Goal: Task Accomplishment & Management: Manage account settings

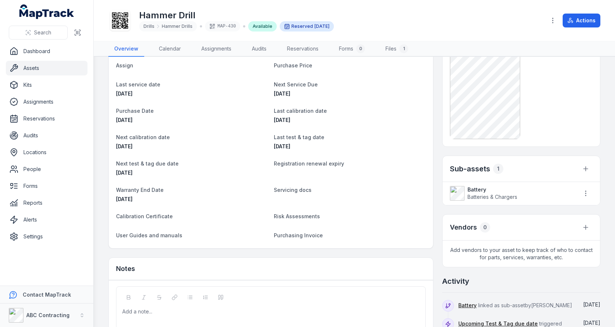
scroll to position [198, 0]
click at [589, 171] on button "button" at bounding box center [586, 169] width 14 height 14
click at [526, 196] on div "Link existing asset" at bounding box center [549, 199] width 82 height 13
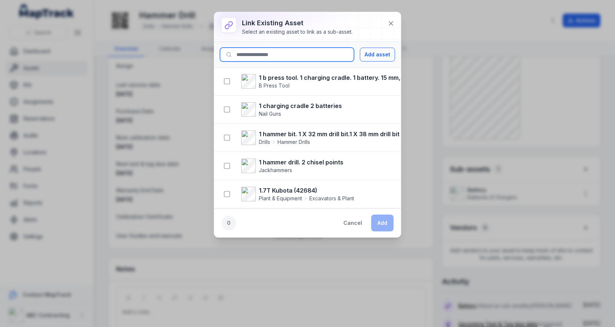
click at [298, 53] on input at bounding box center [287, 55] width 134 height 14
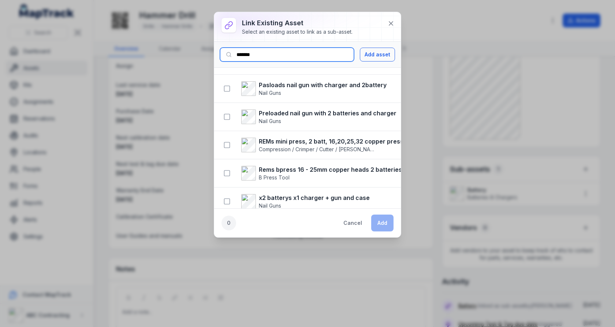
scroll to position [378, 0]
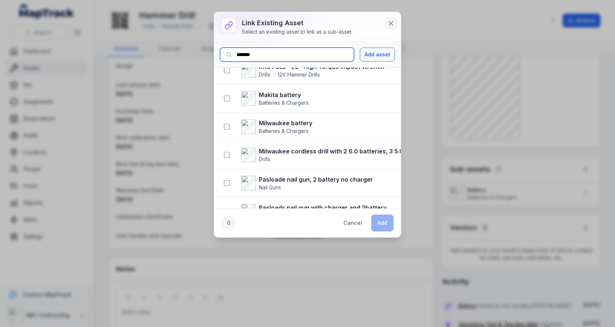
type input "*******"
click at [388, 21] on icon at bounding box center [390, 23] width 7 height 7
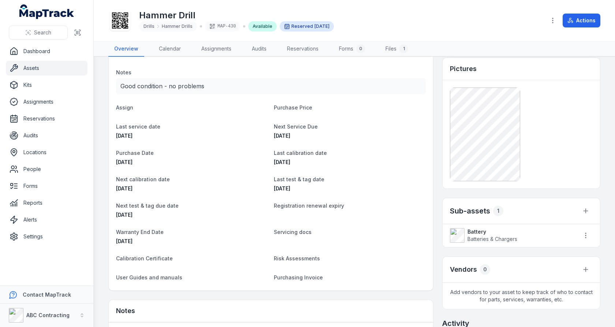
scroll to position [155, 0]
click at [587, 236] on icon "button" at bounding box center [585, 236] width 7 height 7
click at [588, 211] on icon "button" at bounding box center [585, 211] width 7 height 7
click at [598, 196] on div "Reservation Recipient [PERSON_NAME] Location Van 8HP-5KT Reservation start [DAT…" at bounding box center [521, 197] width 158 height 575
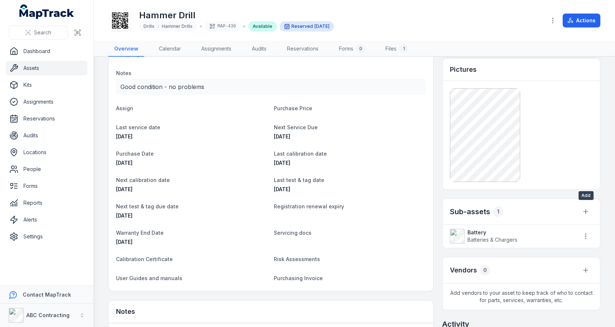
scroll to position [145, 0]
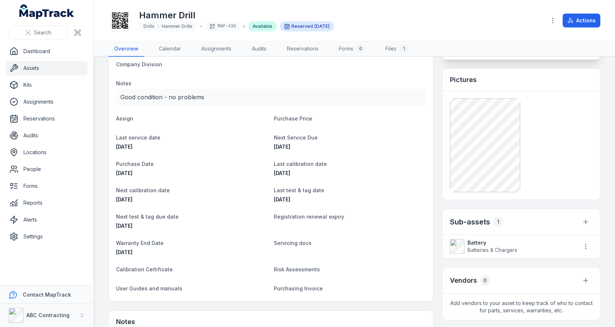
click at [605, 216] on main "Details Category Drills Hammer Drills Description Hammer Drill Status OPERATION…" at bounding box center [354, 192] width 521 height 270
click at [21, 139] on link "Audits" at bounding box center [47, 135] width 82 height 15
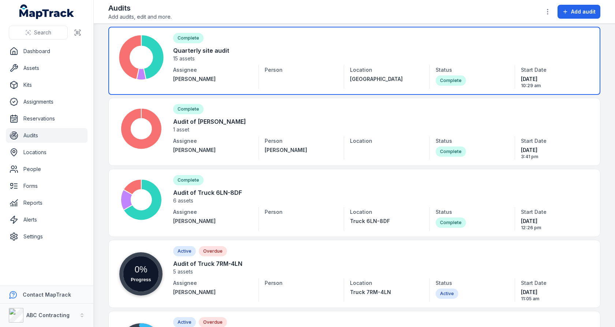
scroll to position [313, 0]
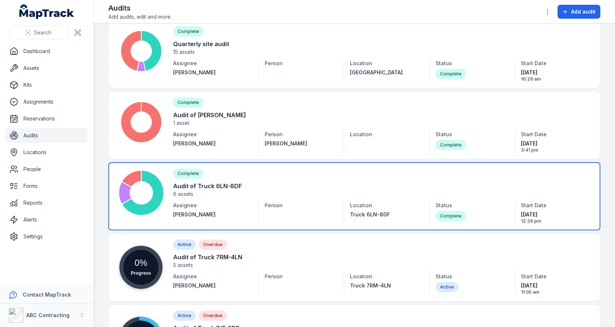
click at [312, 180] on link at bounding box center [354, 196] width 492 height 68
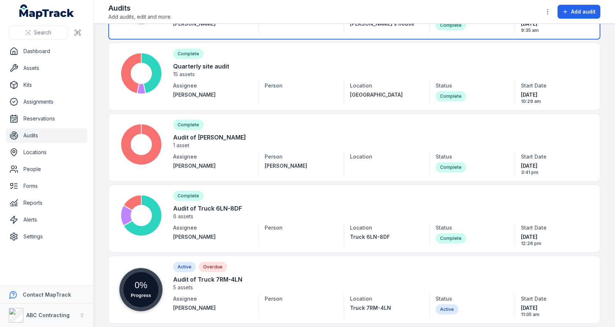
scroll to position [312, 0]
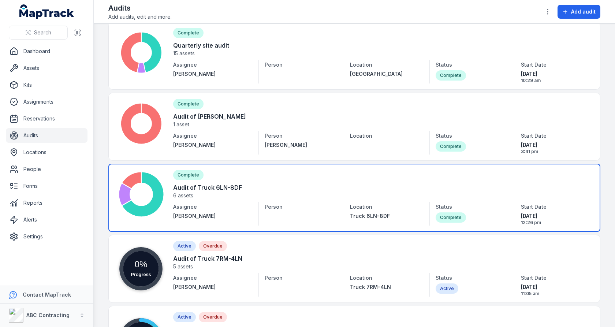
click at [327, 190] on link at bounding box center [354, 198] width 492 height 68
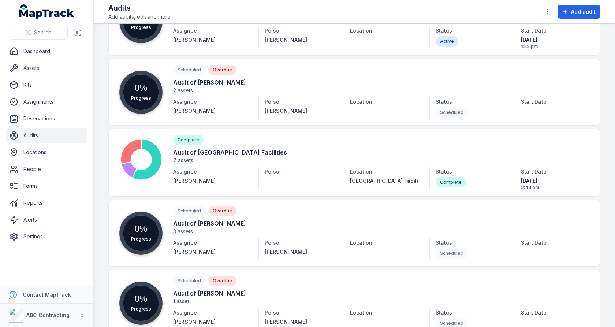
scroll to position [1831, 0]
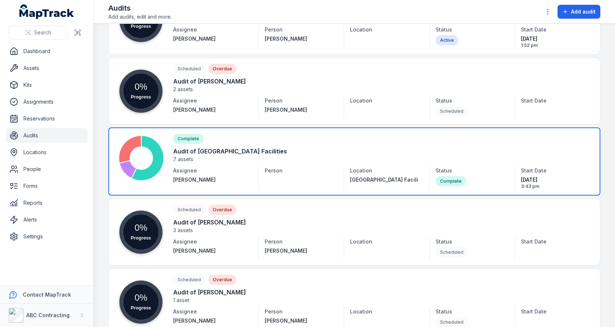
click at [320, 135] on link at bounding box center [354, 161] width 492 height 68
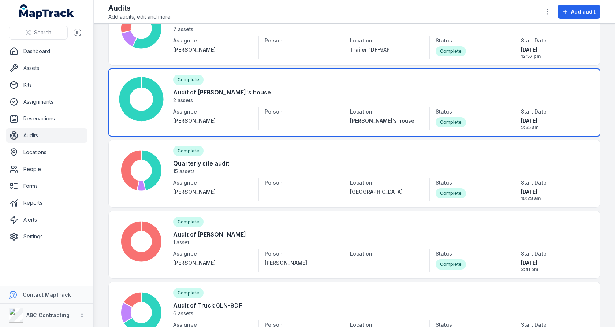
scroll to position [113, 0]
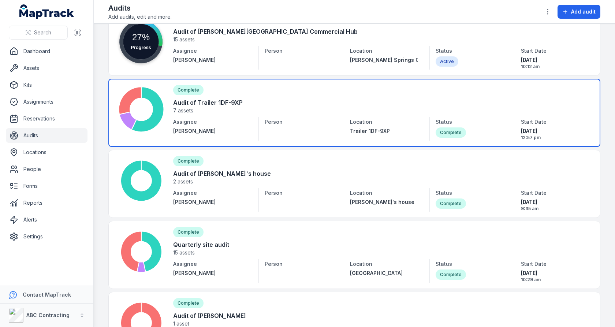
click at [324, 117] on link at bounding box center [354, 113] width 492 height 68
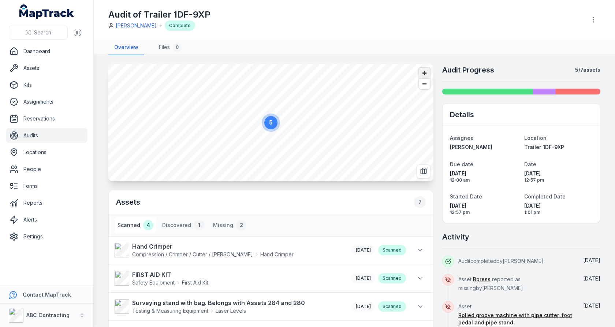
click at [424, 72] on span "Zoom in" at bounding box center [424, 73] width 11 height 11
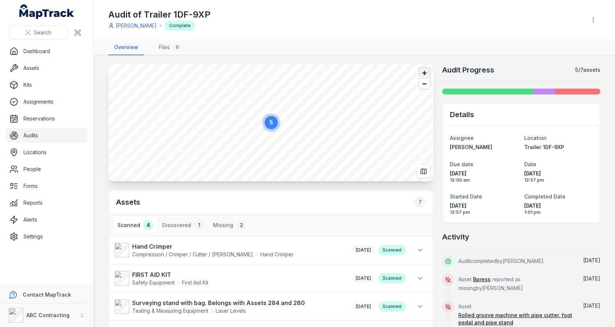
click at [424, 72] on span "Zoom in" at bounding box center [424, 73] width 11 height 11
click at [424, 85] on span "Zoom out" at bounding box center [424, 84] width 11 height 10
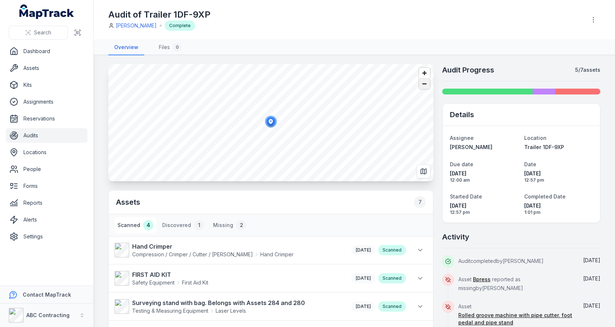
click at [424, 85] on span "Zoom out" at bounding box center [424, 84] width 11 height 10
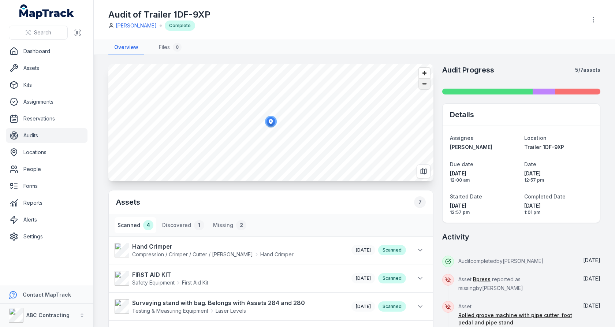
click at [424, 85] on span "Zoom out" at bounding box center [424, 84] width 11 height 10
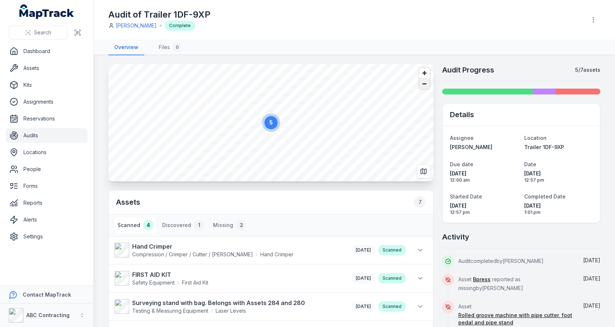
click at [424, 85] on span "Zoom out" at bounding box center [424, 84] width 11 height 10
click at [425, 76] on span "Zoom in" at bounding box center [424, 73] width 11 height 11
click at [33, 181] on link "Forms" at bounding box center [47, 186] width 82 height 15
click at [102, 154] on main "5 Assets 7 Scanned 4 Discovered 1 Missing 2 Hand Crimper Compression / Crimper …" at bounding box center [354, 191] width 521 height 272
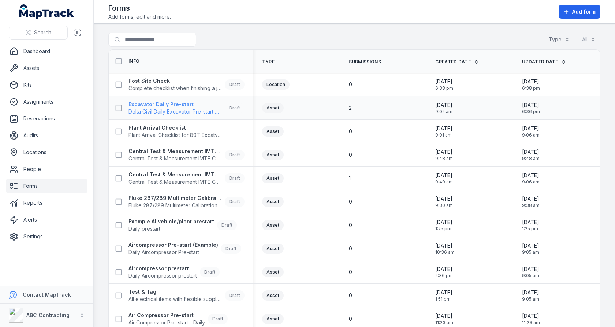
click at [163, 113] on span "Delta Civil Daily Excavator Pre-start Checklist" at bounding box center [175, 111] width 93 height 7
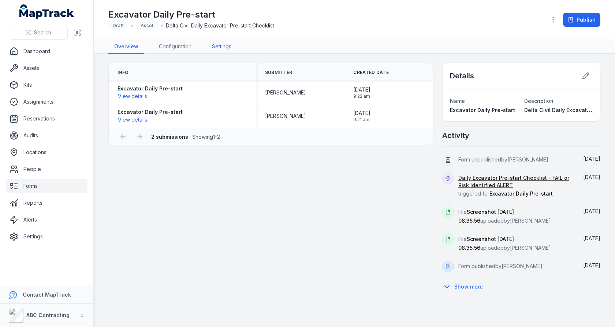
click at [228, 48] on link "Settings" at bounding box center [221, 47] width 31 height 14
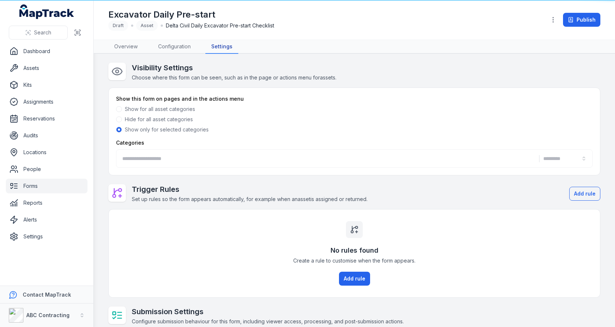
type input "**********"
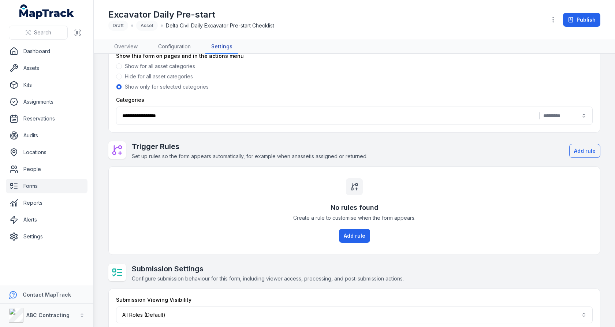
scroll to position [63, 0]
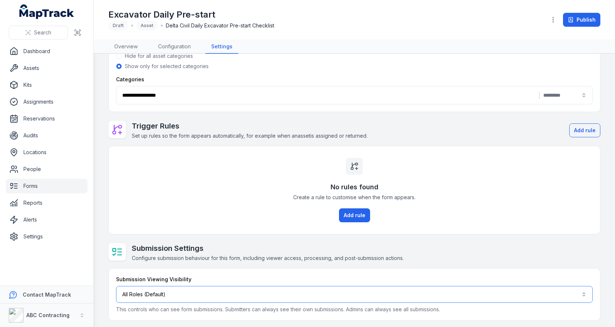
click at [271, 291] on button "All Roles (Default)" at bounding box center [354, 294] width 477 height 17
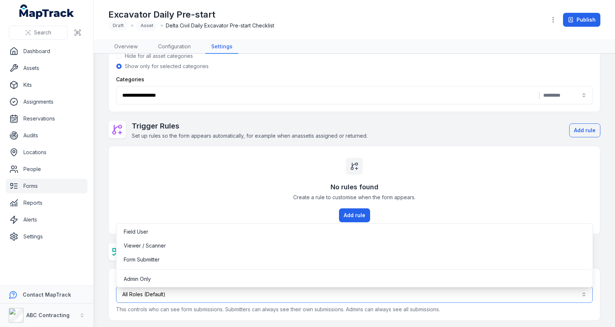
click at [269, 294] on button "All Roles (Default)" at bounding box center [354, 294] width 477 height 17
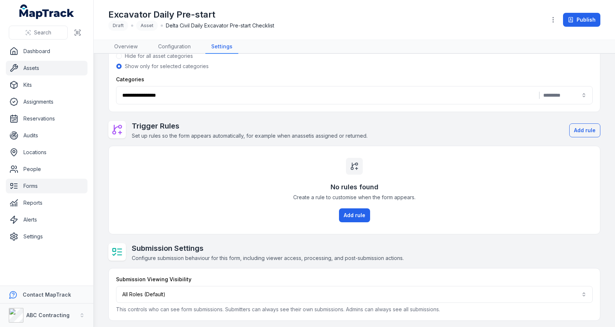
click at [48, 73] on link "Assets" at bounding box center [47, 68] width 82 height 15
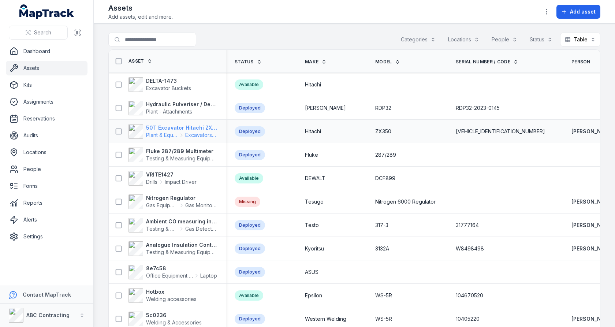
click at [207, 133] on span "Excavators & Plant" at bounding box center [201, 134] width 32 height 7
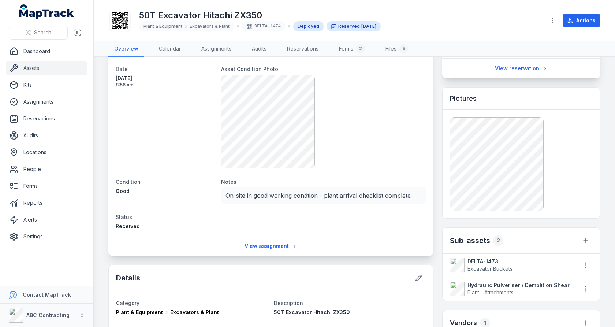
scroll to position [205, 0]
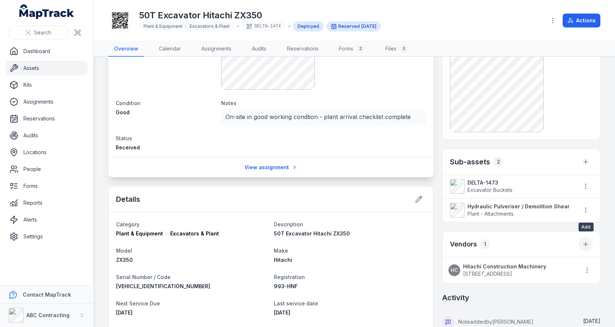
click at [587, 244] on icon at bounding box center [586, 244] width 4 height 0
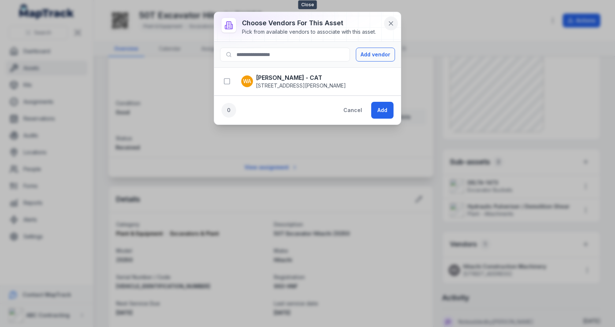
click at [391, 22] on icon at bounding box center [391, 24] width 4 height 4
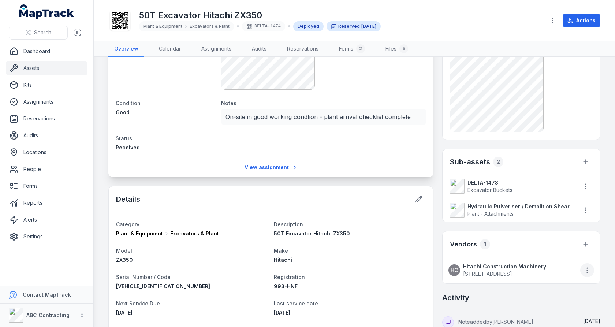
click at [586, 269] on icon "button" at bounding box center [587, 270] width 7 height 7
click at [553, 285] on div "Remove vendor" at bounding box center [550, 285] width 82 height 13
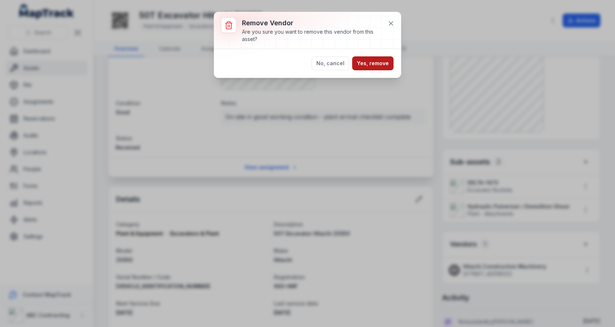
click at [384, 65] on button "Yes, remove" at bounding box center [372, 63] width 41 height 14
